Goal: Contribute content: Add original content to the website for others to see

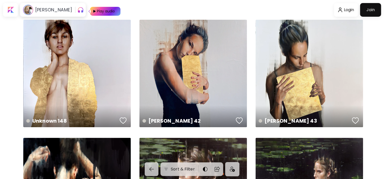
click at [96, 12] on div "Play audio" at bounding box center [105, 11] width 19 height 9
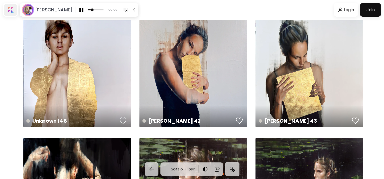
click at [11, 6] on div at bounding box center [10, 10] width 13 height 12
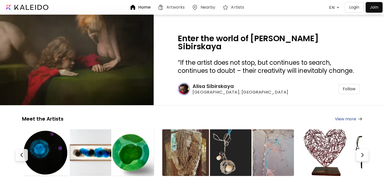
click at [372, 8] on div at bounding box center [374, 7] width 14 height 8
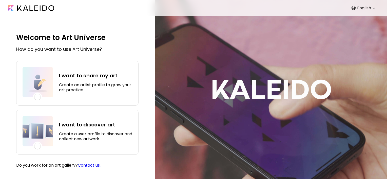
click at [82, 77] on h4 "I want to share my art" at bounding box center [95, 76] width 73 height 8
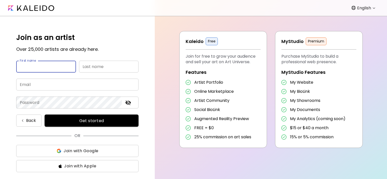
click at [37, 65] on input "text" at bounding box center [46, 67] width 60 height 12
type input "*********"
type input "*******"
type input "**********"
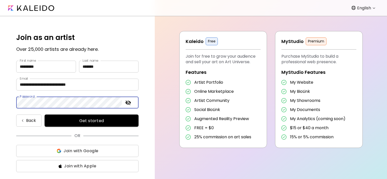
click at [105, 119] on span "Get started" at bounding box center [92, 120] width 82 height 5
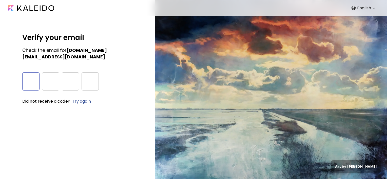
type input "*"
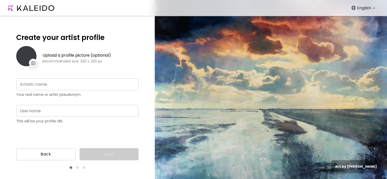
type input "**********"
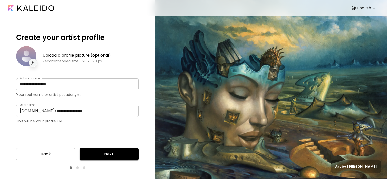
click at [112, 153] on span "Next" at bounding box center [109, 154] width 51 height 6
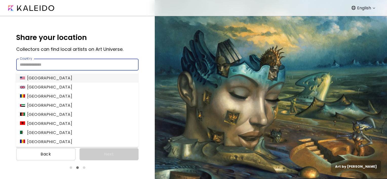
click at [97, 61] on input "Country" at bounding box center [77, 65] width 122 height 12
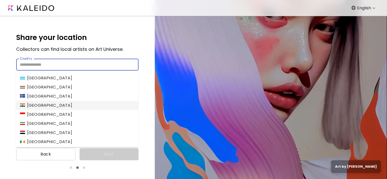
scroll to position [709, 0]
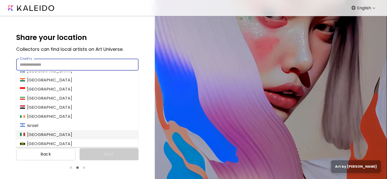
click at [68, 137] on li "[GEOGRAPHIC_DATA]" at bounding box center [77, 134] width 122 height 9
type input "*****"
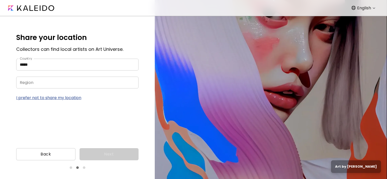
click at [60, 80] on input "Region" at bounding box center [72, 83] width 112 height 12
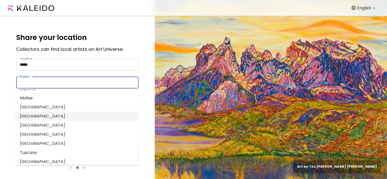
scroll to position [101, 0]
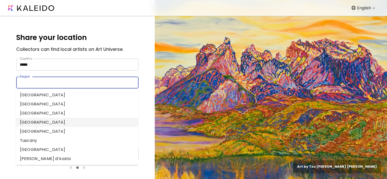
click at [46, 122] on li "[GEOGRAPHIC_DATA]" at bounding box center [77, 122] width 122 height 9
type input "*******"
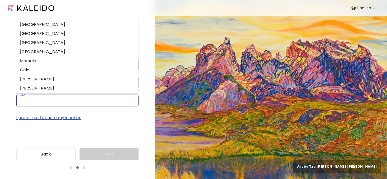
click at [51, 101] on input "City" at bounding box center [72, 101] width 112 height 12
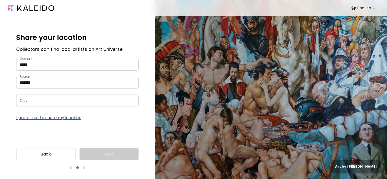
click at [104, 119] on p "I prefer not to share my location" at bounding box center [77, 118] width 122 height 6
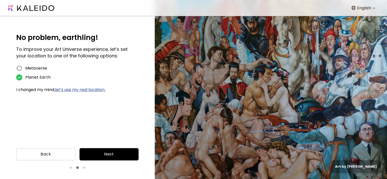
click at [108, 154] on span "Next" at bounding box center [109, 154] width 51 height 6
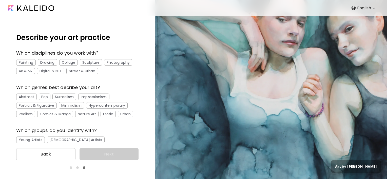
click at [29, 63] on div "Painting" at bounding box center [25, 62] width 19 height 7
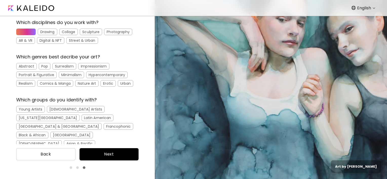
scroll to position [35, 0]
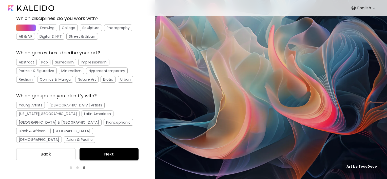
click at [21, 63] on div "Abstract" at bounding box center [26, 62] width 21 height 7
click at [70, 61] on div "Surrealism" at bounding box center [64, 62] width 24 height 7
click at [44, 72] on div "Portrait & Figurative" at bounding box center [36, 71] width 41 height 7
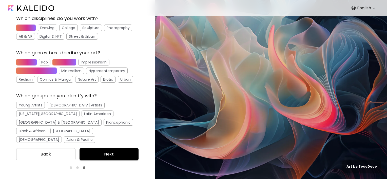
click at [107, 79] on div "Erotic" at bounding box center [108, 79] width 15 height 7
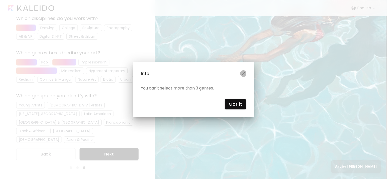
click at [245, 74] on button "button" at bounding box center [243, 74] width 6 height 8
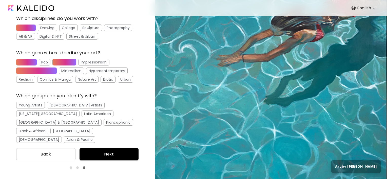
click at [45, 70] on div "Portrait & Figurative" at bounding box center [36, 71] width 41 height 7
click at [105, 81] on div "Erotic" at bounding box center [108, 79] width 15 height 7
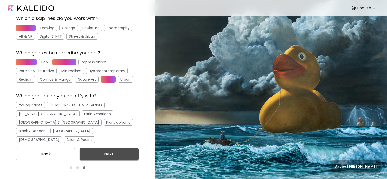
click at [94, 154] on span "Next" at bounding box center [109, 154] width 51 height 6
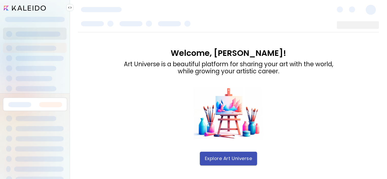
click at [207, 157] on span "Explore Art Universe" at bounding box center [228, 159] width 47 height 6
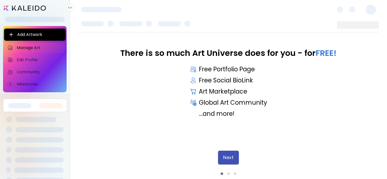
click at [233, 160] on span "Next" at bounding box center [228, 158] width 10 height 6
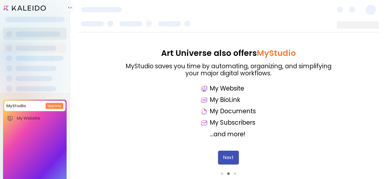
click at [237, 159] on button "Next" at bounding box center [228, 158] width 21 height 14
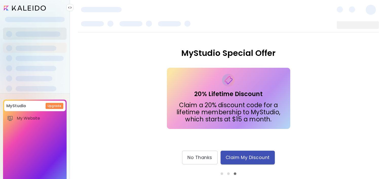
click at [232, 159] on span "Claim My Discount" at bounding box center [248, 158] width 44 height 6
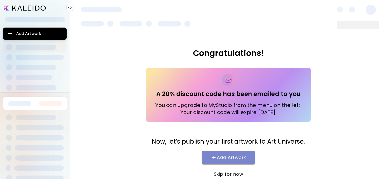
click at [223, 156] on span "Add Artwork" at bounding box center [228, 158] width 43 height 6
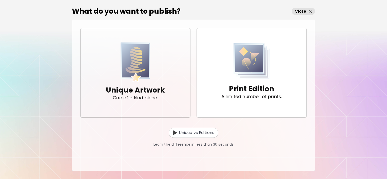
click at [134, 67] on img "button" at bounding box center [136, 63] width 30 height 40
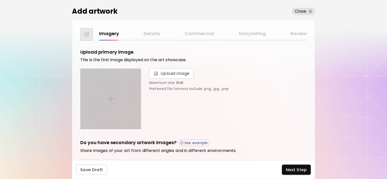
click at [110, 98] on img at bounding box center [111, 99] width 8 height 8
click at [0, 0] on input "file" at bounding box center [0, 0] width 0 height 0
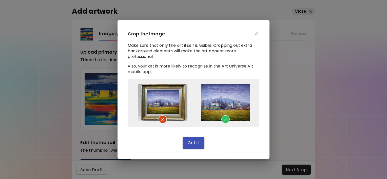
click at [197, 143] on span "Got it" at bounding box center [194, 142] width 12 height 5
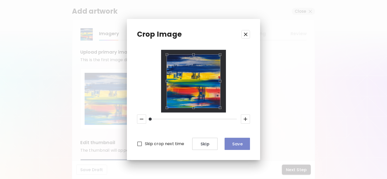
click at [235, 145] on span "Save" at bounding box center [237, 144] width 17 height 5
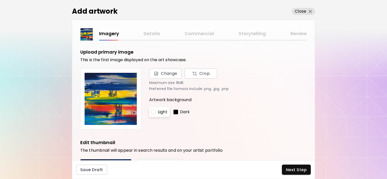
click at [162, 110] on p "Light" at bounding box center [163, 112] width 10 height 6
click at [188, 113] on p "Dark" at bounding box center [185, 112] width 10 height 6
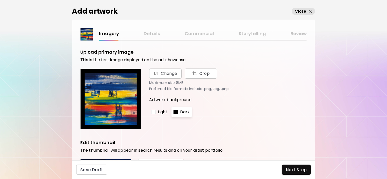
click at [151, 112] on div at bounding box center [153, 112] width 5 height 5
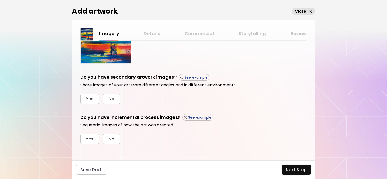
scroll to position [148, 0]
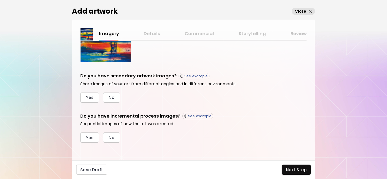
drag, startPoint x: 194, startPoint y: 94, endPoint x: 193, endPoint y: 108, distance: 14.0
click at [193, 108] on div "Upload primary image This is the first image displayed on the art showcase. Cha…" at bounding box center [193, 22] width 226 height 242
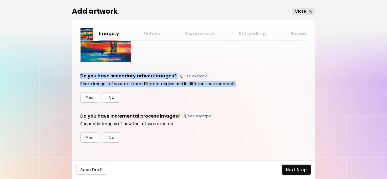
drag, startPoint x: 80, startPoint y: 76, endPoint x: 239, endPoint y: 82, distance: 159.4
click at [239, 82] on div "Upload primary image This is the first image displayed on the art showcase. Cha…" at bounding box center [193, 101] width 243 height 120
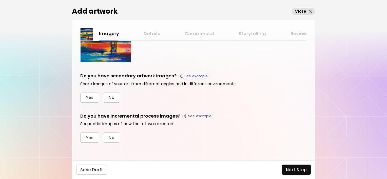
drag, startPoint x: 239, startPoint y: 82, endPoint x: 181, endPoint y: 104, distance: 62.4
click at [181, 104] on div "Upload primary image This is the first image displayed on the art showcase. Cha…" at bounding box center [193, 22] width 226 height 242
click at [86, 97] on span "Yes" at bounding box center [90, 97] width 8 height 5
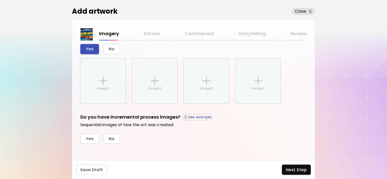
scroll to position [198, 0]
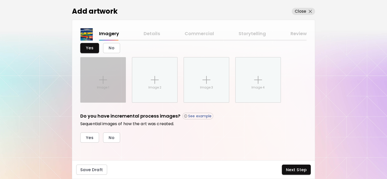
click at [112, 86] on div "Image 1" at bounding box center [103, 79] width 45 height 45
click at [0, 0] on input "Image 1" at bounding box center [0, 0] width 0 height 0
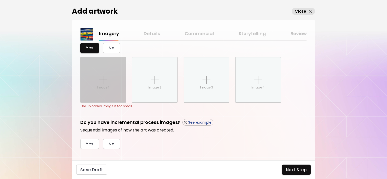
scroll to position [204, 0]
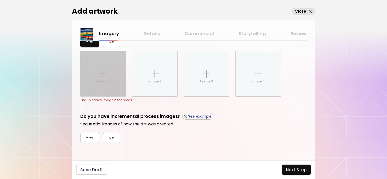
click at [110, 78] on div "Image 1" at bounding box center [103, 73] width 45 height 45
click at [0, 0] on input "Image 1" at bounding box center [0, 0] width 0 height 0
click at [104, 77] on div "Image 1" at bounding box center [103, 73] width 45 height 45
click at [0, 0] on input "Image 1" at bounding box center [0, 0] width 0 height 0
